Goal: Task Accomplishment & Management: Manage account settings

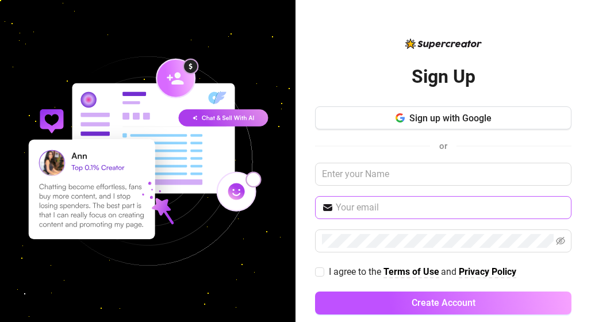
click at [361, 214] on span at bounding box center [443, 207] width 256 height 23
type input "[EMAIL_ADDRESS][DOMAIN_NAME]"
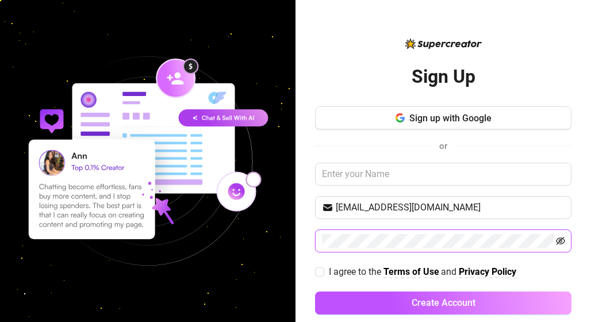
click at [559, 240] on icon "eye-invisible" at bounding box center [560, 241] width 2 height 2
click at [324, 268] on span "I agree to the Terms of Use and Privacy Policy" at bounding box center [422, 271] width 196 height 14
click at [318, 268] on input "I agree to the Terms of Use and Privacy Policy" at bounding box center [319, 271] width 8 height 8
checkbox input "true"
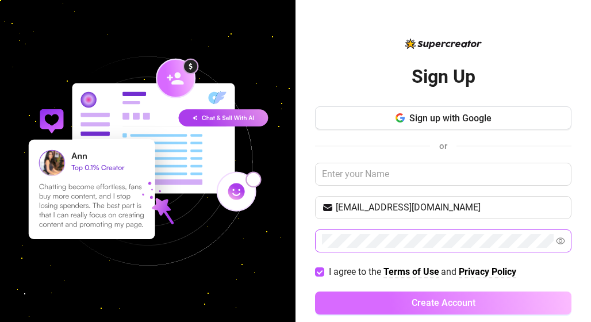
click at [377, 310] on button "Create Account" at bounding box center [443, 302] width 256 height 23
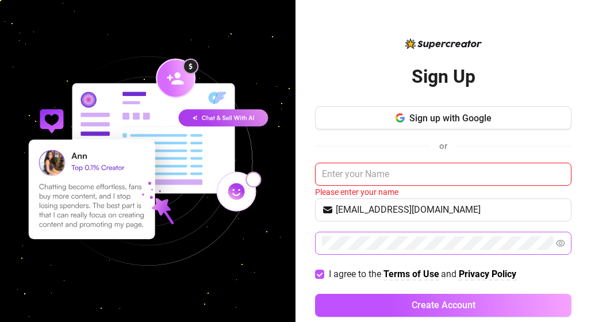
click at [381, 179] on input "text" at bounding box center [443, 174] width 256 height 23
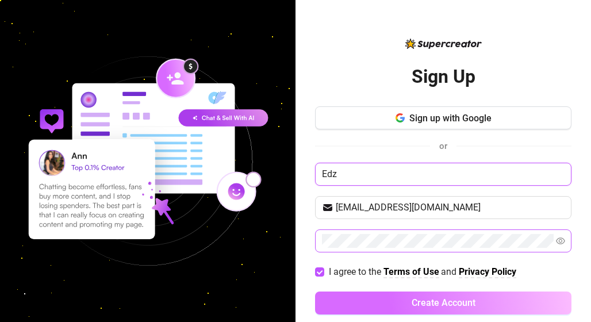
type input "Edz"
click at [388, 299] on button "Create Account" at bounding box center [443, 302] width 256 height 23
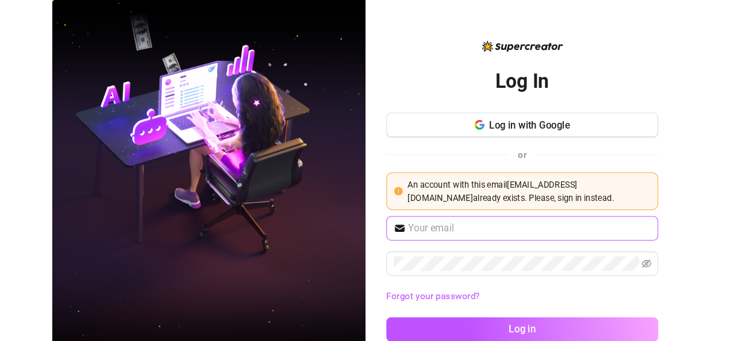
scroll to position [23, 0]
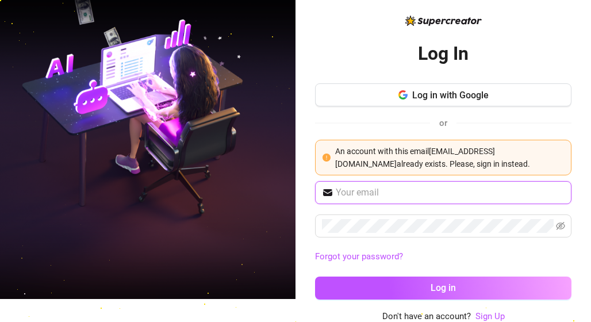
click at [410, 187] on input "text" at bounding box center [449, 193] width 229 height 14
type input "[EMAIL_ADDRESS][DOMAIN_NAME]"
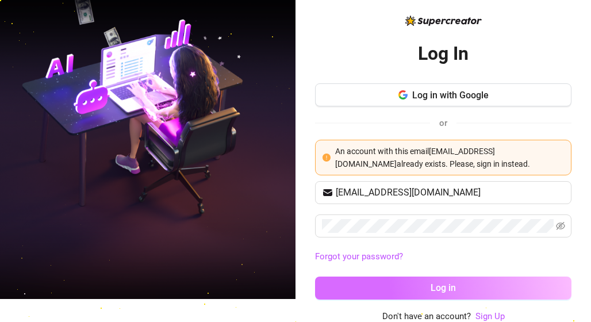
click at [406, 288] on button "Log in" at bounding box center [443, 287] width 256 height 23
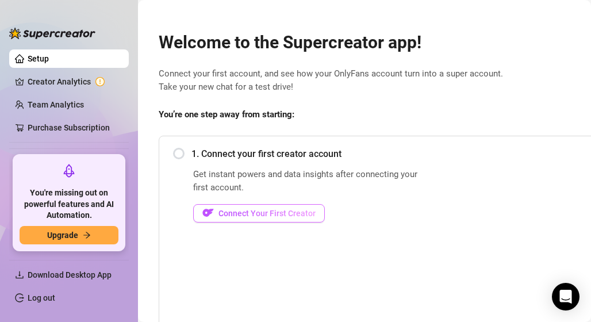
click at [295, 214] on span "Connect Your First Creator" at bounding box center [266, 213] width 97 height 9
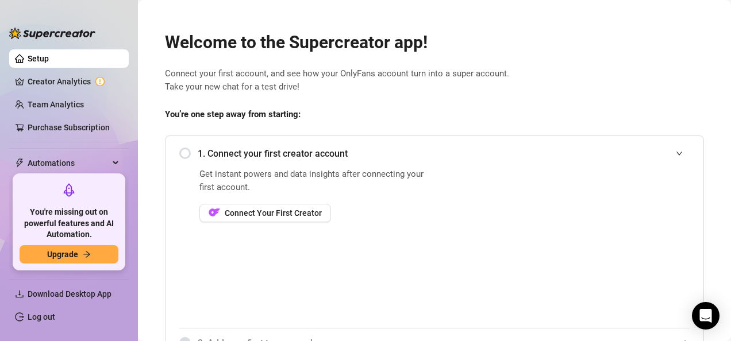
click at [246, 321] on div "Get instant powers and data insights after connecting your first account. Conne…" at bounding box center [315, 248] width 232 height 161
click at [49, 56] on link "Setup" at bounding box center [38, 58] width 21 height 9
click at [79, 82] on link "Creator Analytics" at bounding box center [74, 81] width 92 height 18
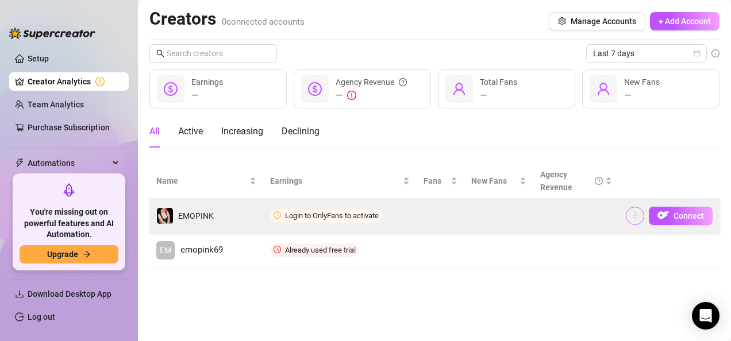
click at [590, 219] on span "button" at bounding box center [635, 215] width 8 height 9
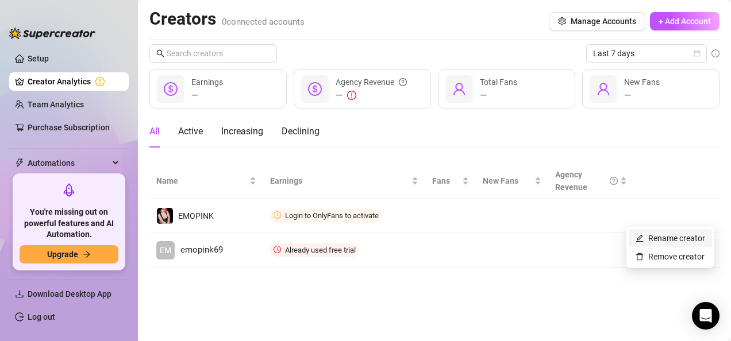
click at [590, 243] on link "Rename creator" at bounding box center [670, 238] width 70 height 9
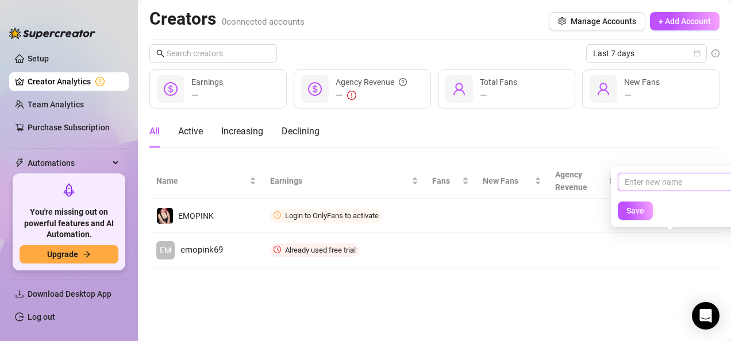
click at [590, 179] on input "text" at bounding box center [676, 182] width 116 height 18
type input "emopink69"
click at [590, 210] on span "Save" at bounding box center [635, 210] width 18 height 9
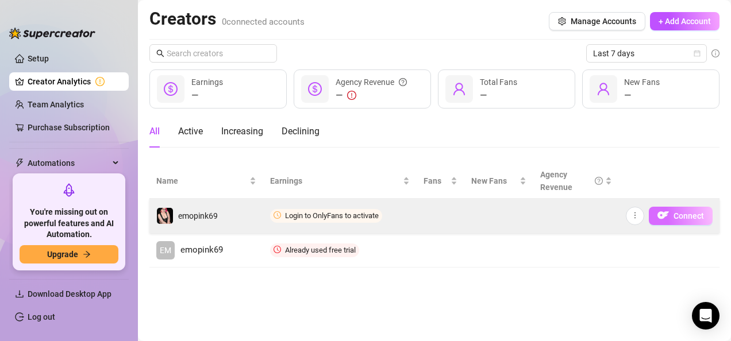
click at [590, 211] on button "Connect" at bounding box center [681, 216] width 64 height 18
click at [590, 215] on span "Connect" at bounding box center [688, 215] width 30 height 9
click at [590, 215] on icon "more" at bounding box center [635, 215] width 8 height 8
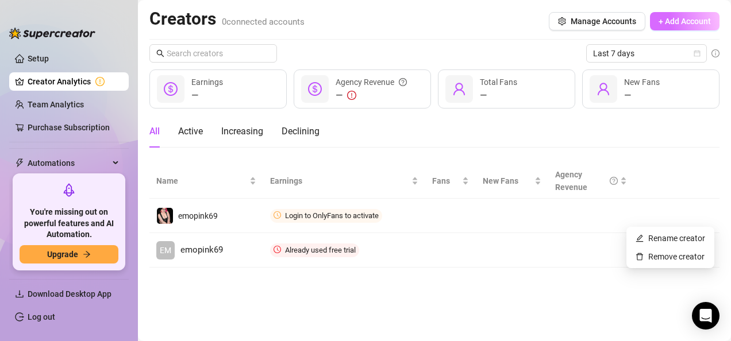
click at [590, 27] on button "+ Add Account" at bounding box center [685, 21] width 70 height 18
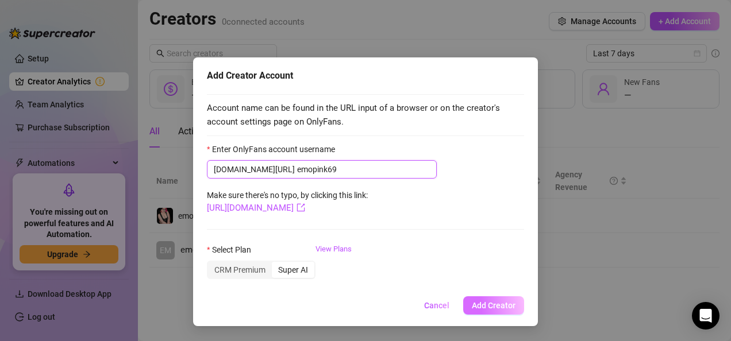
type input "emopink69"
click at [481, 303] on span "Add Creator" at bounding box center [494, 305] width 44 height 9
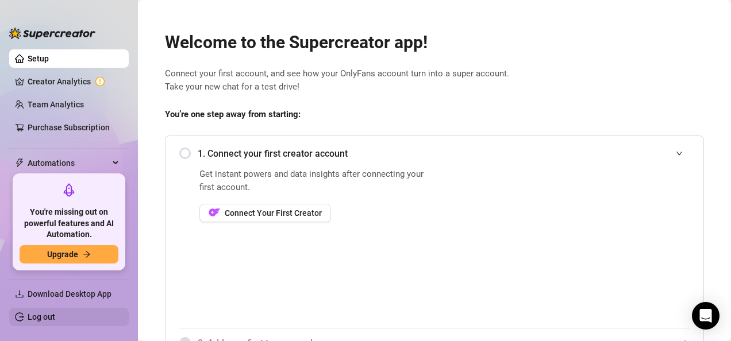
click at [29, 316] on link "Log out" at bounding box center [42, 317] width 28 height 9
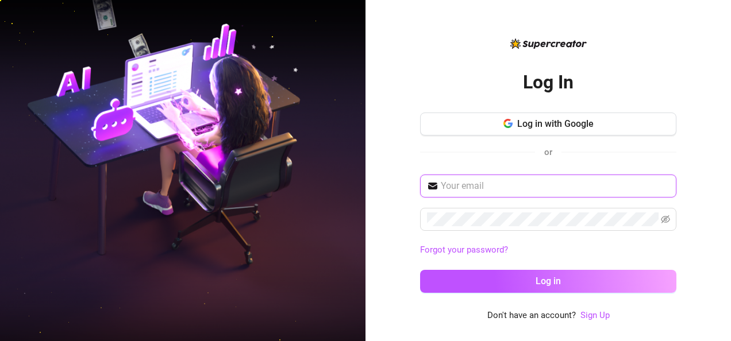
click at [477, 187] on input "text" at bounding box center [555, 186] width 229 height 14
type input "lumawagangelica208@gmail.com"
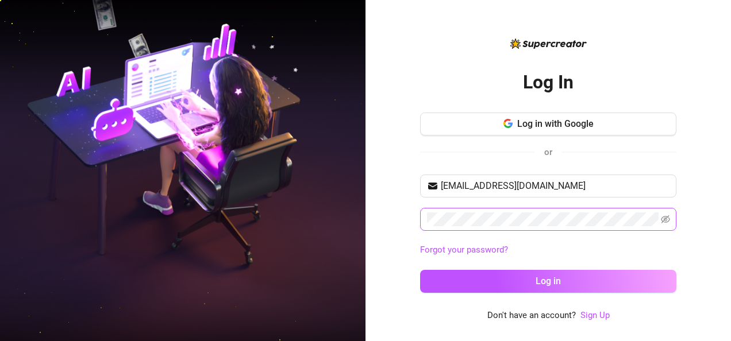
click at [511, 211] on span at bounding box center [548, 219] width 256 height 23
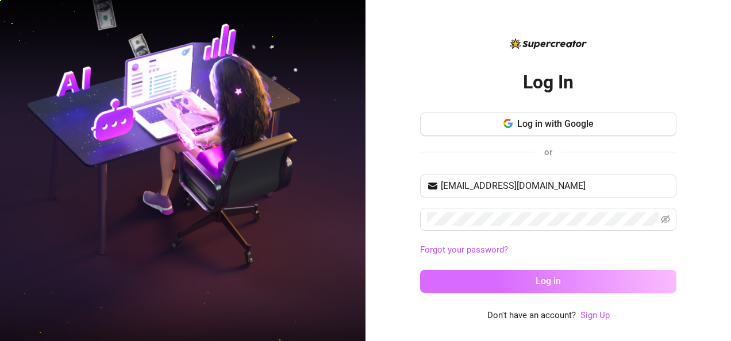
click at [555, 279] on span "Log in" at bounding box center [547, 281] width 25 height 11
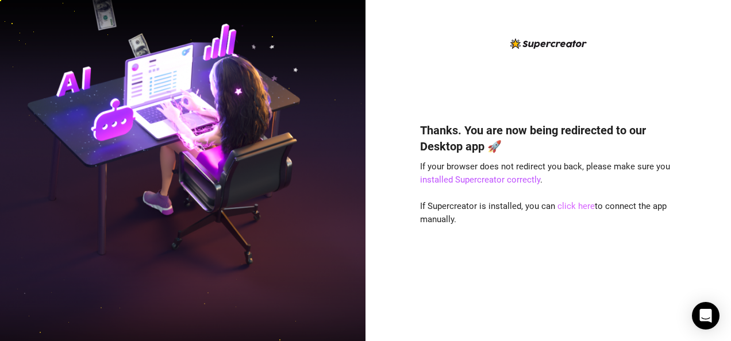
click at [573, 207] on link "click here" at bounding box center [575, 206] width 37 height 10
click at [579, 206] on link "click here" at bounding box center [575, 206] width 37 height 10
click at [560, 208] on link "click here" at bounding box center [575, 206] width 37 height 10
